Goal: Task Accomplishment & Management: Complete application form

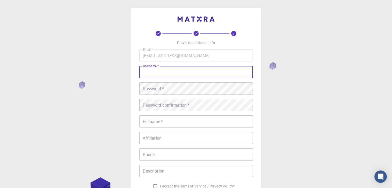
click at [155, 76] on input "username   *" at bounding box center [195, 72] width 113 height 12
type input "kamlesh"
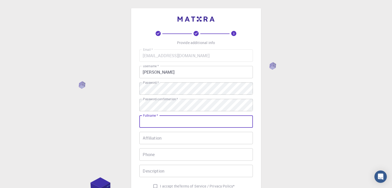
click at [166, 123] on input "Fullname   *" at bounding box center [195, 122] width 113 height 12
type input "k"
type input "kamlesh choudhary"
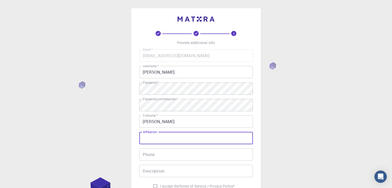
click at [165, 138] on input "Affiliation" at bounding box center [195, 138] width 113 height 12
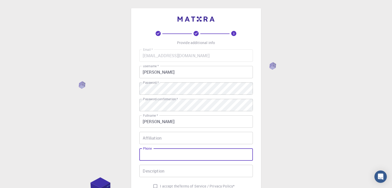
click at [158, 155] on input "Phone" at bounding box center [195, 155] width 113 height 12
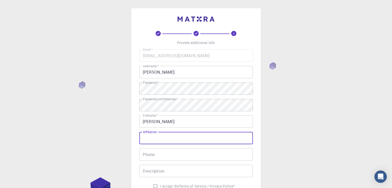
click at [166, 135] on input "Affiliation" at bounding box center [195, 138] width 113 height 12
type input "na"
click at [163, 154] on input "Phone" at bounding box center [195, 155] width 113 height 12
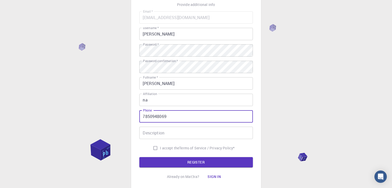
scroll to position [45, 0]
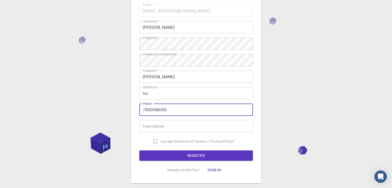
type input "7850948069"
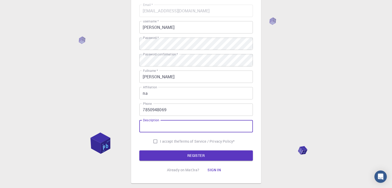
click at [177, 126] on input "Description" at bounding box center [195, 126] width 113 height 12
type input "student"
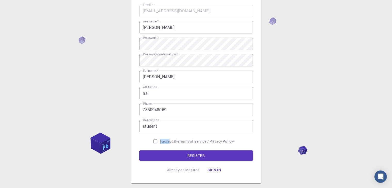
drag, startPoint x: 168, startPoint y: 142, endPoint x: 152, endPoint y: 142, distance: 16.5
click at [152, 142] on label "I accept the Terms of Service / Privacy Policy *" at bounding box center [192, 142] width 84 height 10
click at [152, 142] on input "I accept the Terms of Service / Privacy Policy *" at bounding box center [155, 142] width 10 height 10
checkbox input "true"
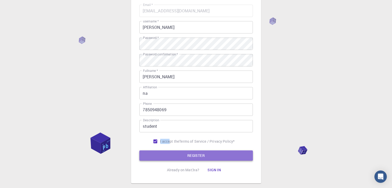
click at [166, 154] on button "REGISTER" at bounding box center [195, 156] width 113 height 10
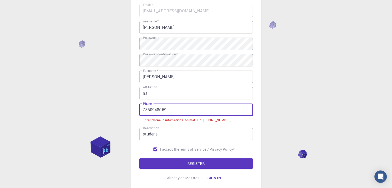
click at [141, 109] on input "7850948069" at bounding box center [195, 110] width 113 height 12
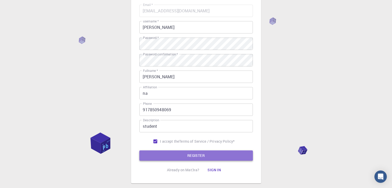
click at [188, 154] on button "REGISTER" at bounding box center [195, 156] width 113 height 10
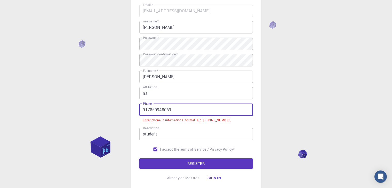
click at [148, 111] on input "917850948069" at bounding box center [195, 110] width 113 height 12
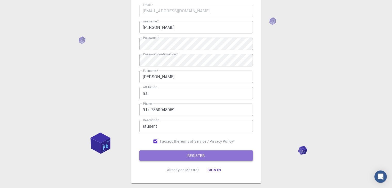
click at [176, 156] on button "REGISTER" at bounding box center [195, 156] width 113 height 10
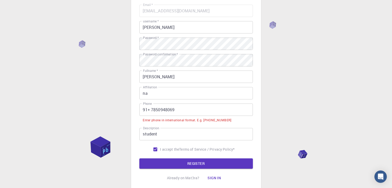
click at [150, 109] on input "91+ 7850948069" at bounding box center [195, 110] width 113 height 12
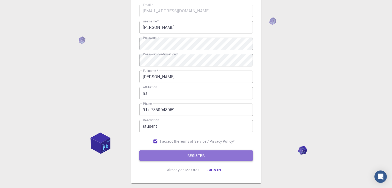
click at [170, 157] on button "REGISTER" at bounding box center [195, 156] width 113 height 10
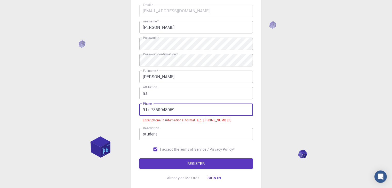
click at [153, 110] on input "91+ 7850948069" at bounding box center [195, 110] width 113 height 12
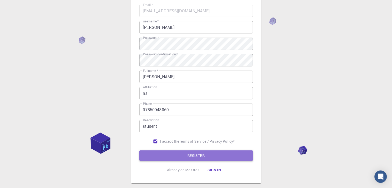
click at [172, 155] on button "REGISTER" at bounding box center [195, 156] width 113 height 10
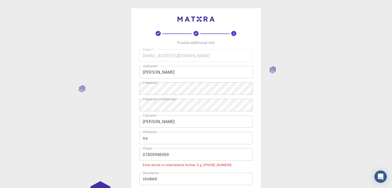
scroll to position [82, 0]
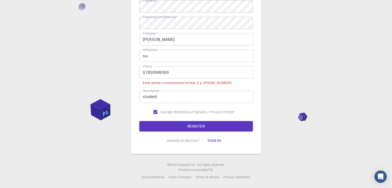
click at [201, 85] on div "Enter phone in international format. E.g. +12345678901" at bounding box center [187, 82] width 88 height 5
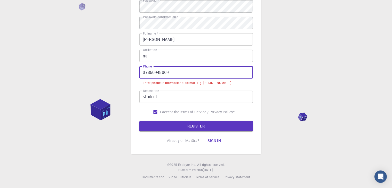
click at [145, 74] on input "07850948069" at bounding box center [195, 72] width 113 height 12
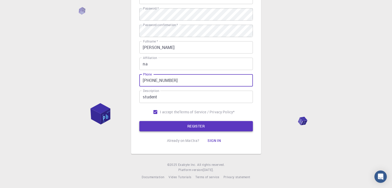
type input "+917850948069"
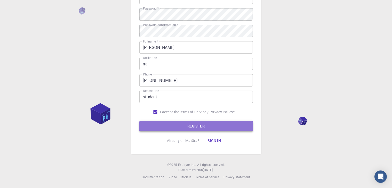
click at [173, 129] on button "REGISTER" at bounding box center [195, 126] width 113 height 10
